Goal: Find specific page/section: Find specific page/section

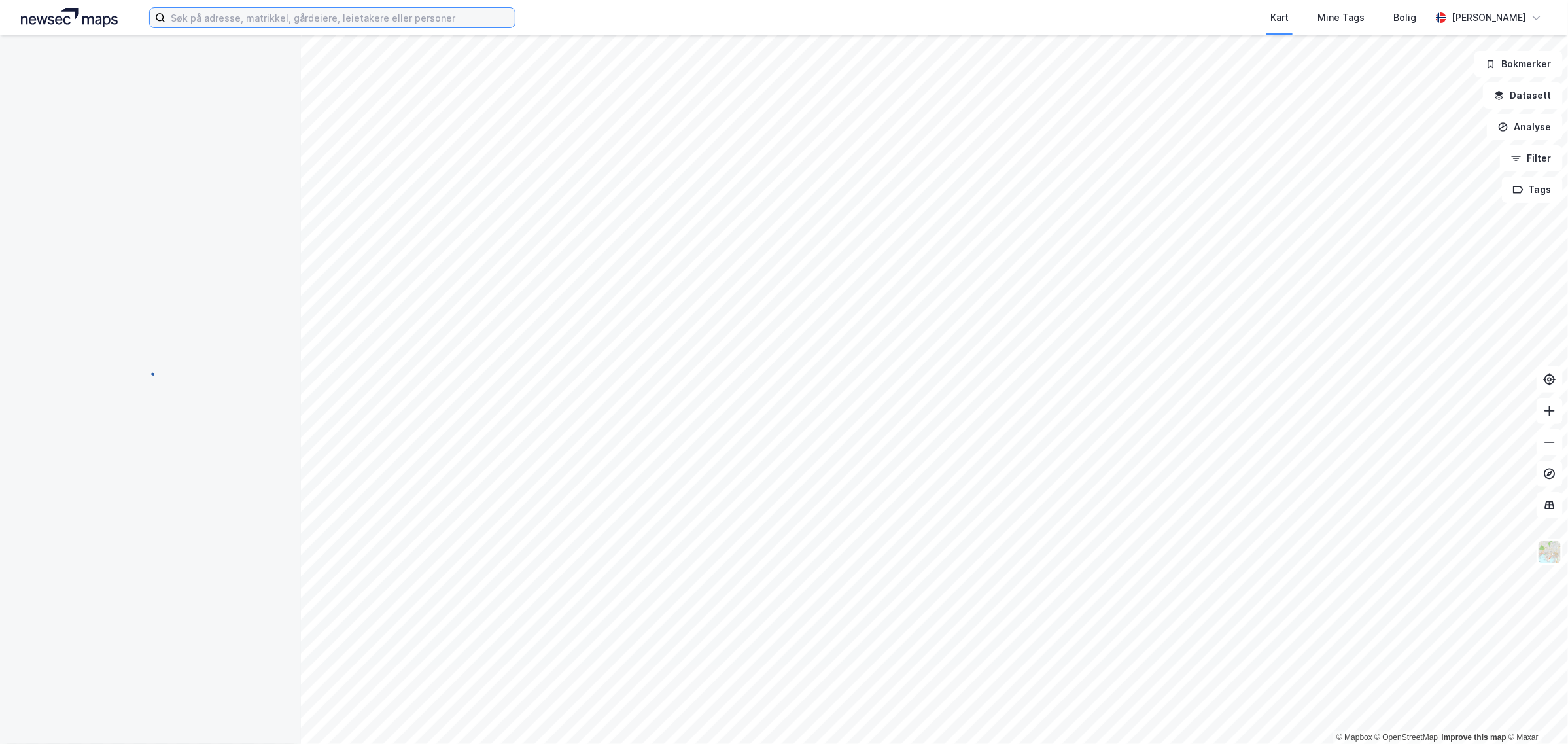
click at [194, 15] on input at bounding box center [340, 17] width 350 height 20
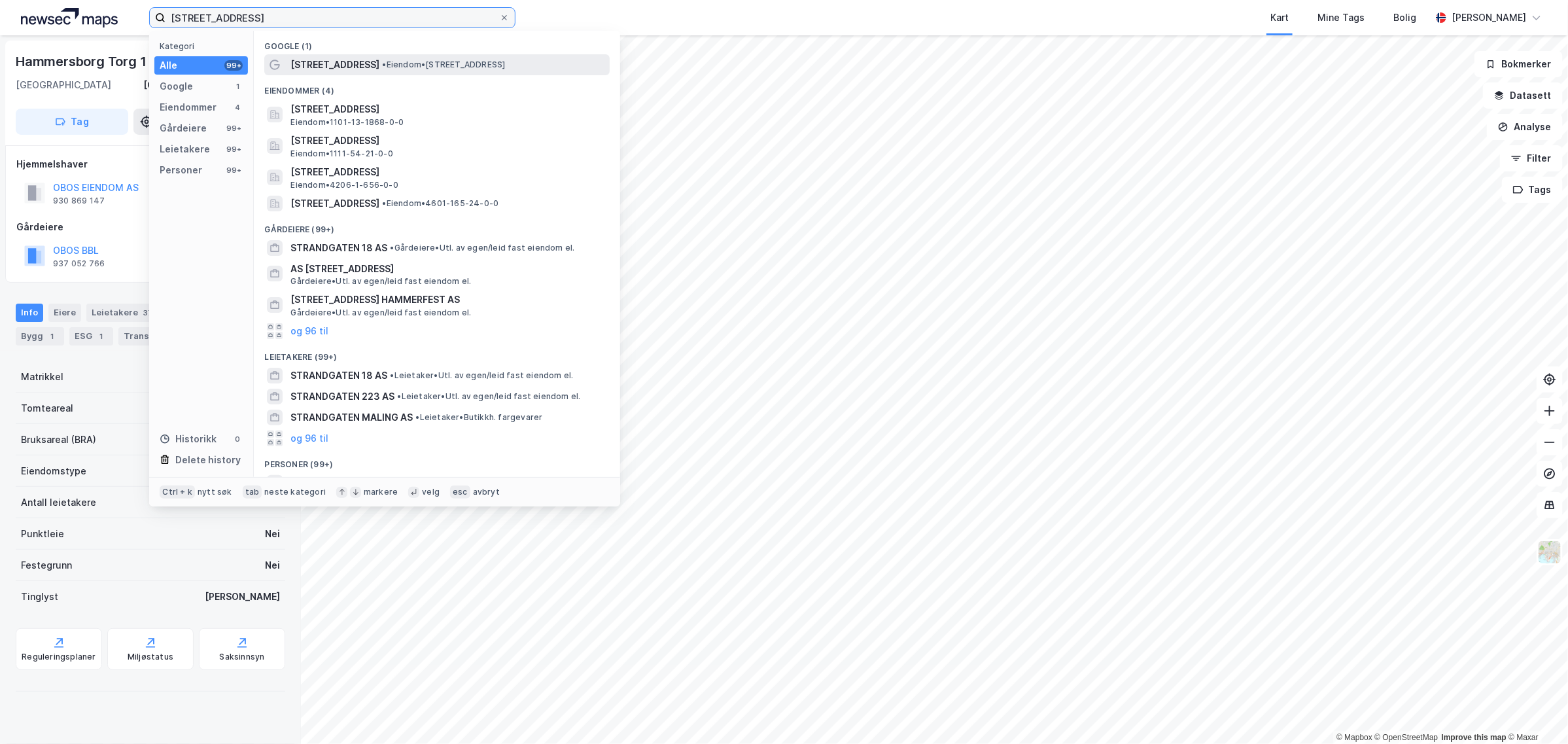
type input "[STREET_ADDRESS]"
click at [382, 63] on span "•" at bounding box center [384, 64] width 4 height 10
